Goal: Transaction & Acquisition: Purchase product/service

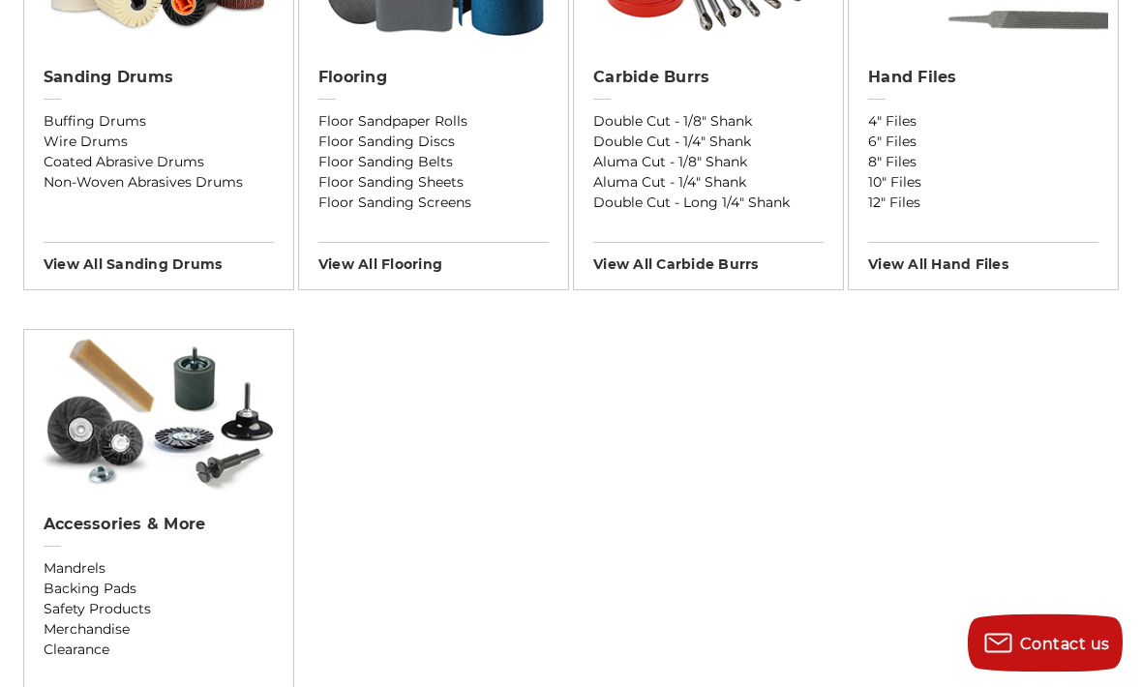
scroll to position [1780, 0]
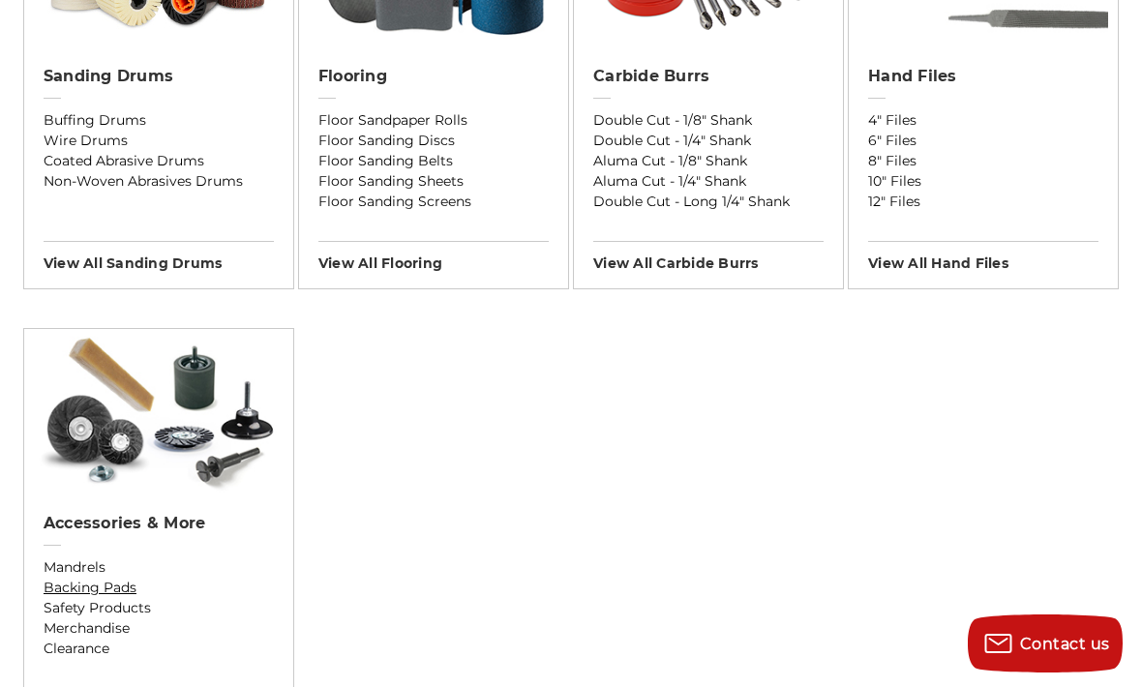
click at [89, 588] on link "Backing Pads" at bounding box center [159, 588] width 230 height 20
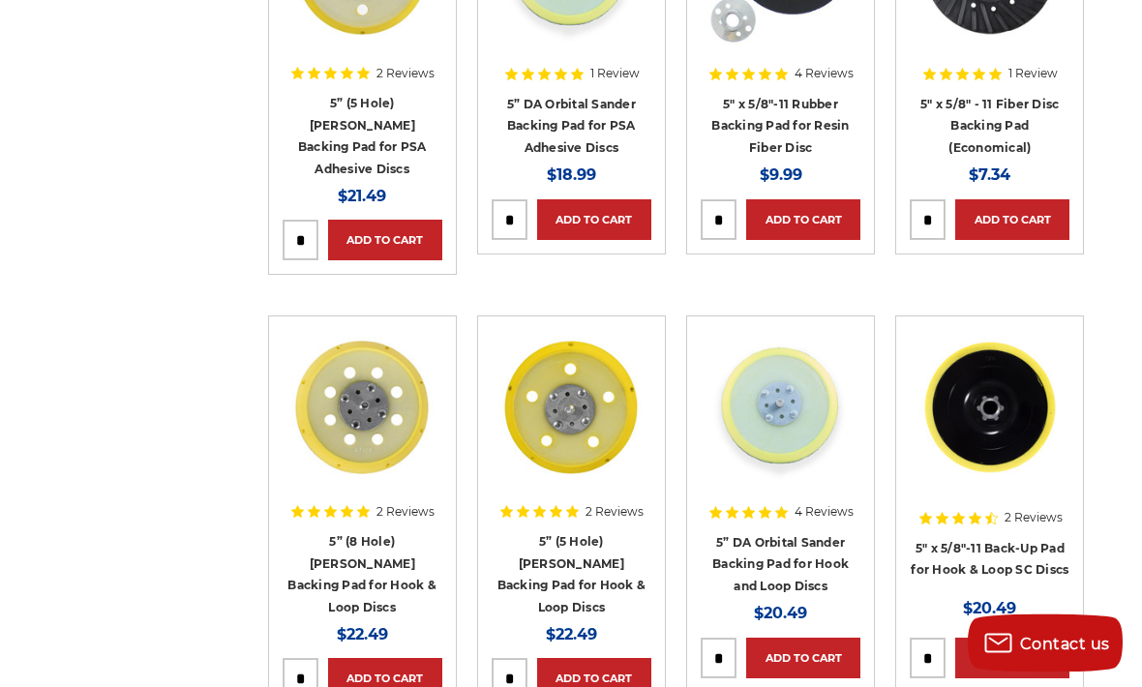
scroll to position [1408, 0]
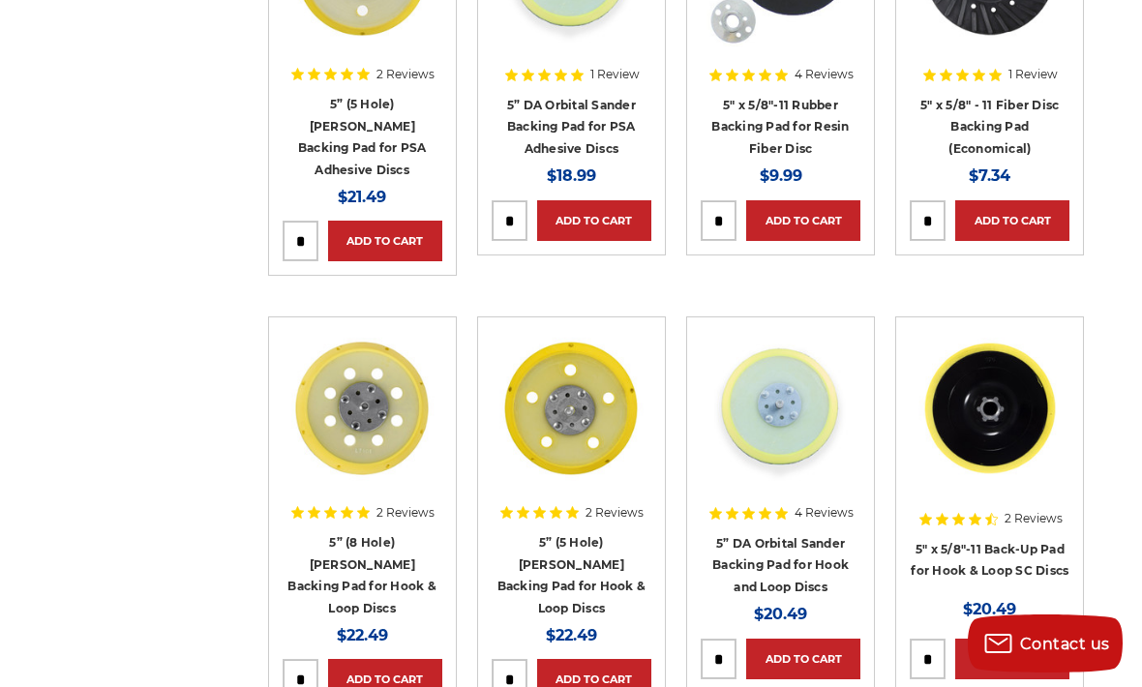
click at [779, 507] on icon at bounding box center [781, 513] width 13 height 12
click at [788, 389] on img at bounding box center [780, 408] width 155 height 155
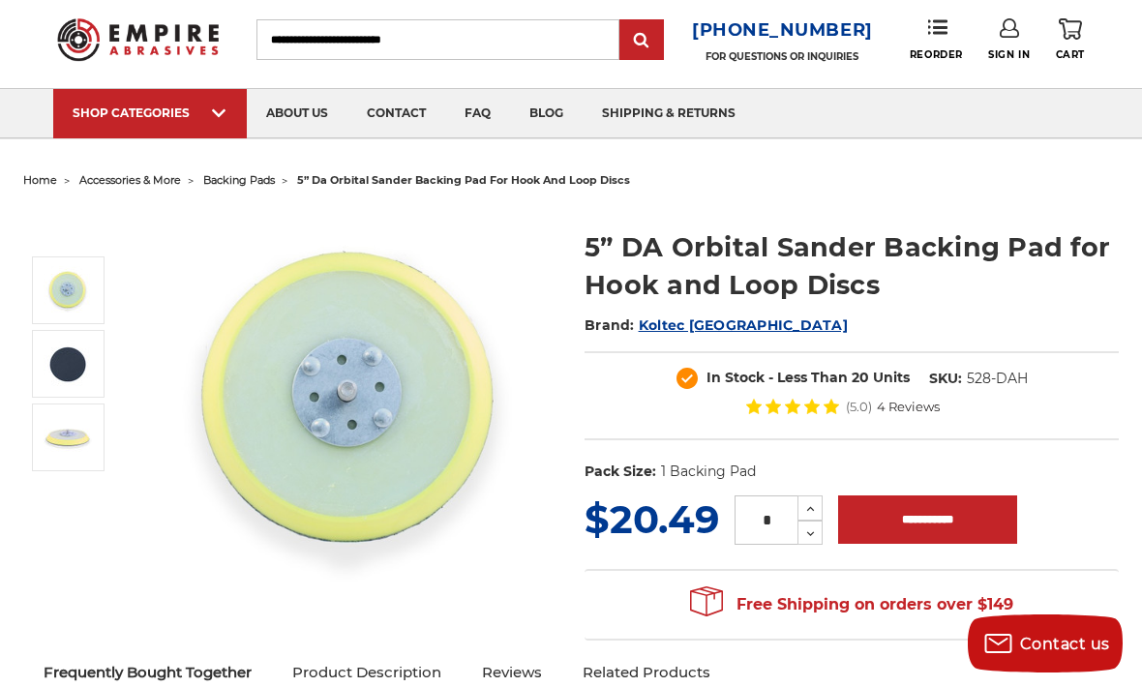
scroll to position [45, 0]
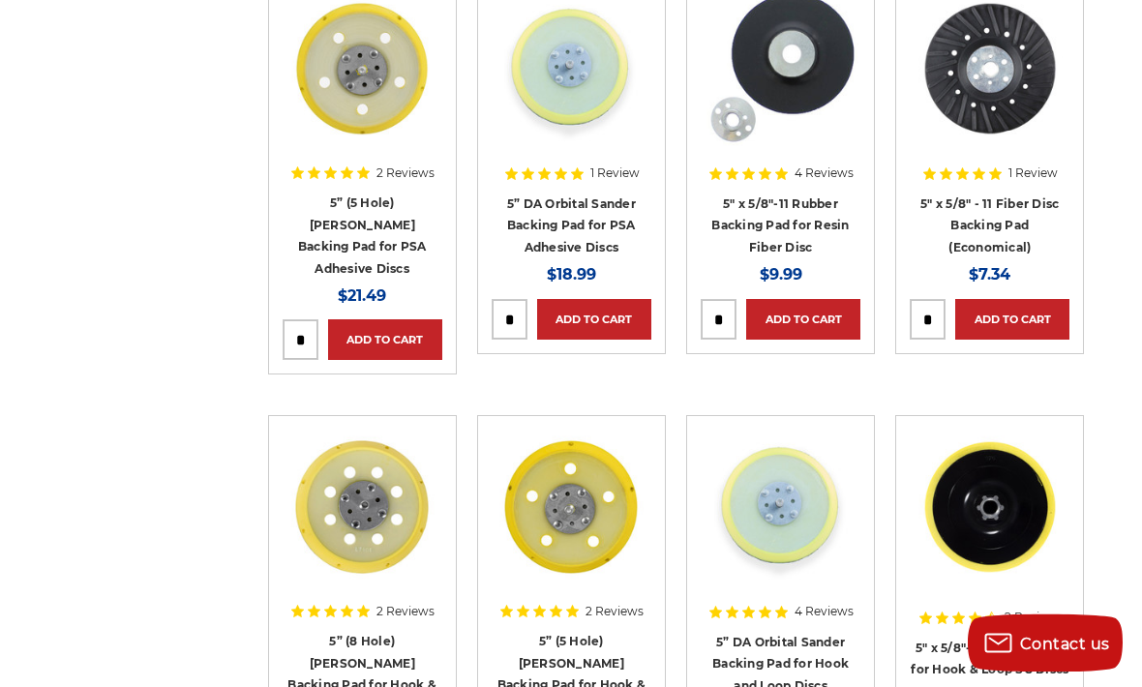
scroll to position [1312, 0]
